Goal: Task Accomplishment & Management: Manage account settings

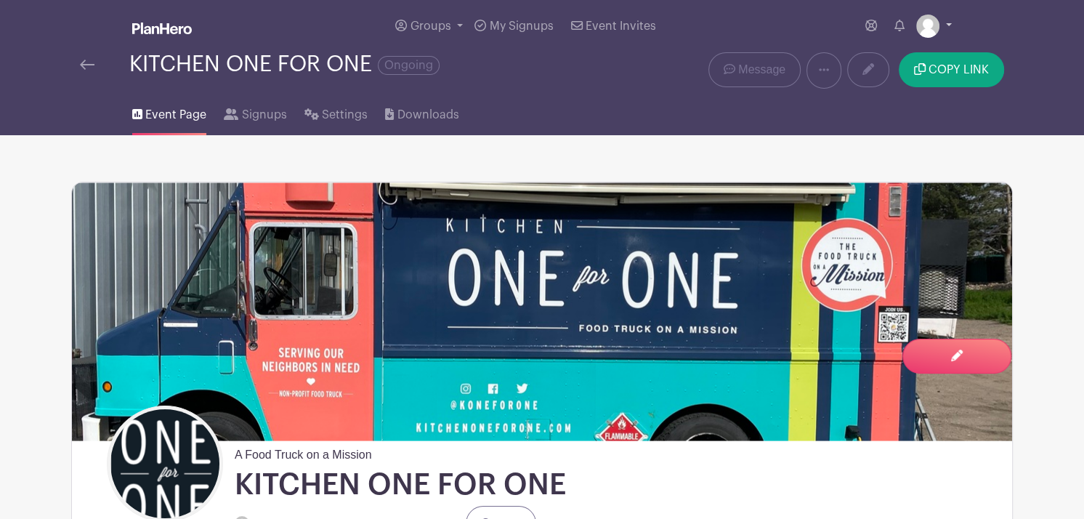
click at [951, 27] on link at bounding box center [934, 26] width 36 height 23
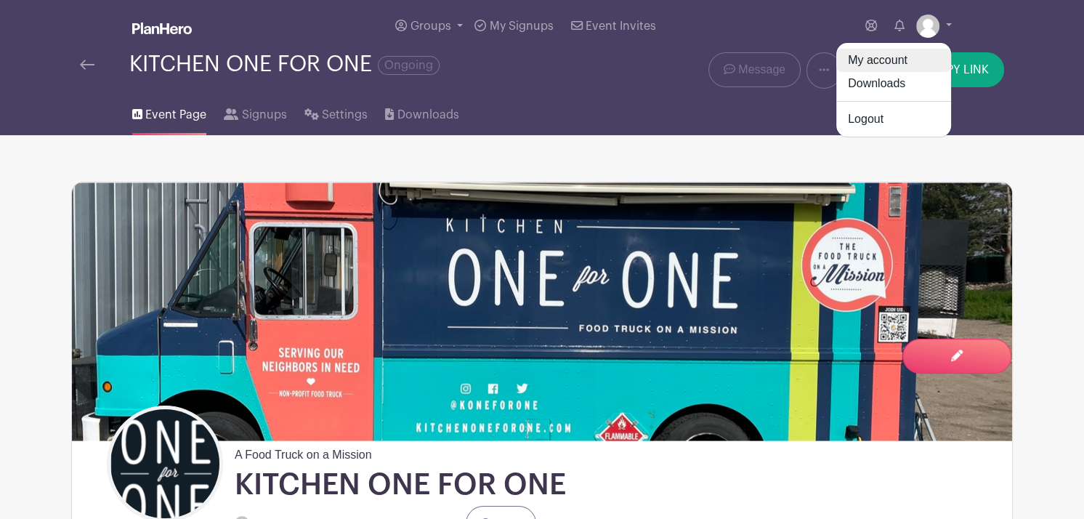
click at [877, 56] on link "My account" at bounding box center [894, 60] width 115 height 23
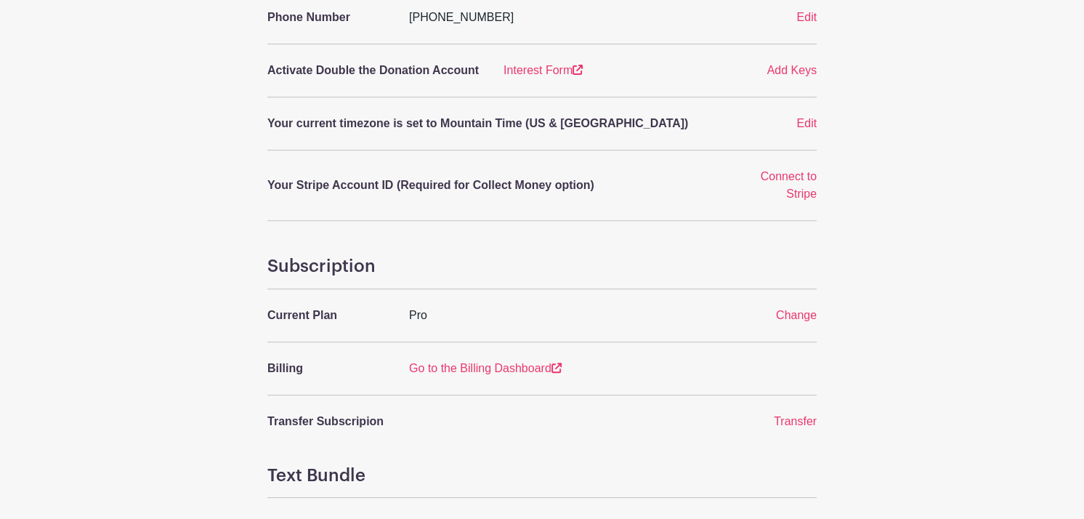
scroll to position [391, 0]
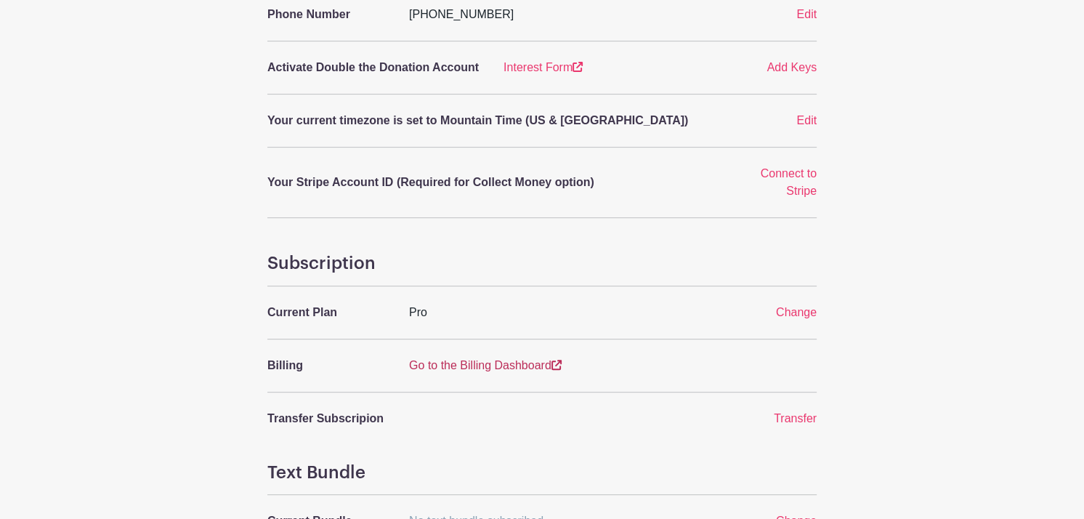
click at [501, 359] on link "Go to the Billing Dashboard" at bounding box center [485, 365] width 153 height 12
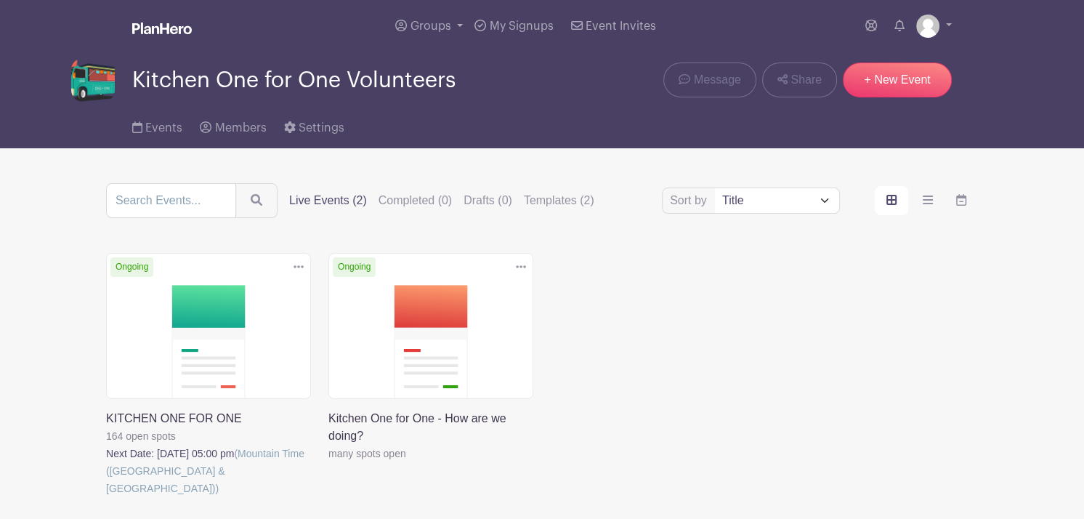
click at [106, 497] on link at bounding box center [106, 497] width 0 height 0
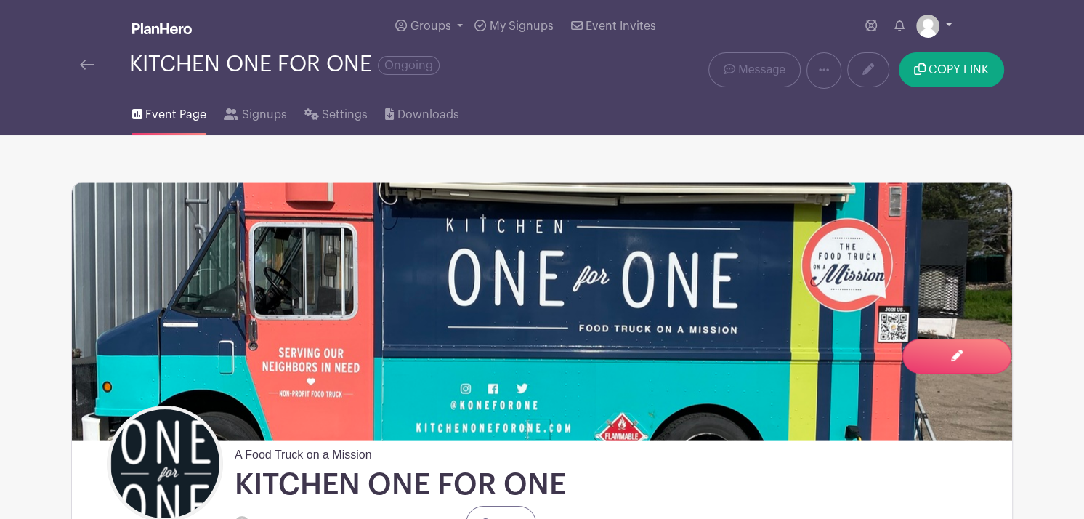
click at [948, 23] on link at bounding box center [934, 26] width 36 height 23
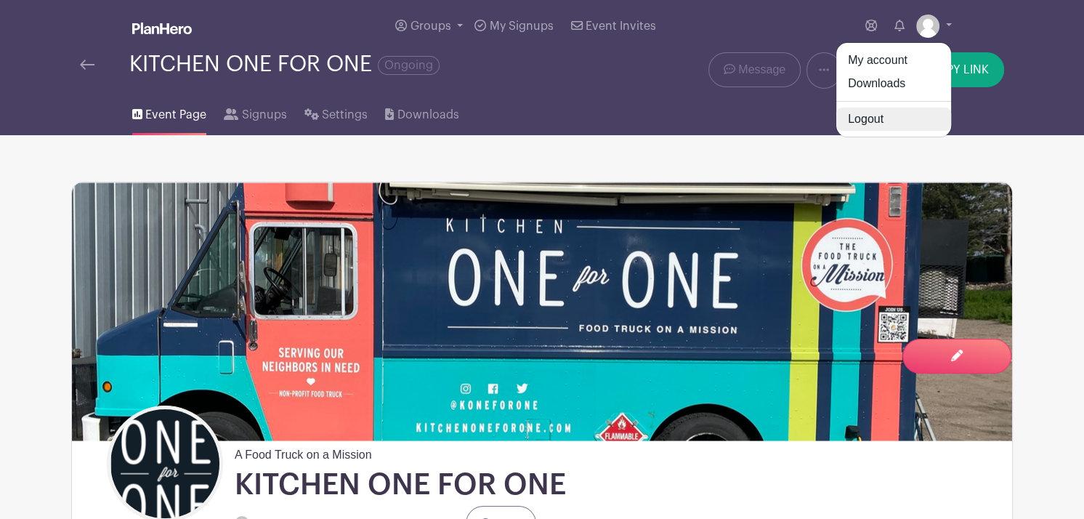
click at [847, 126] on link "Logout" at bounding box center [894, 119] width 115 height 23
